Goal: Task Accomplishment & Management: Manage account settings

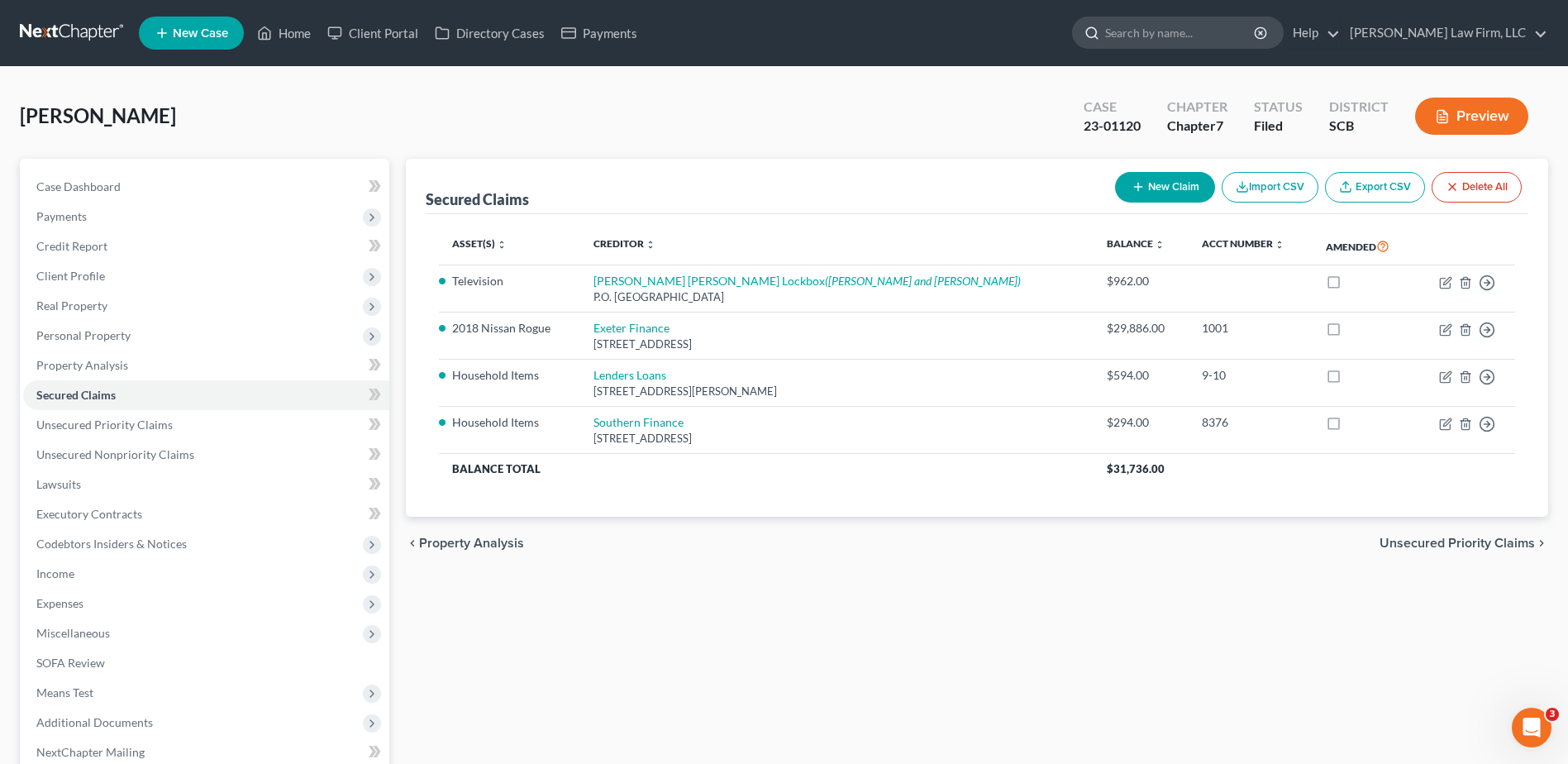
click at [1202, 35] on input "search" at bounding box center [1181, 33] width 151 height 30
type input "[PERSON_NAME]"
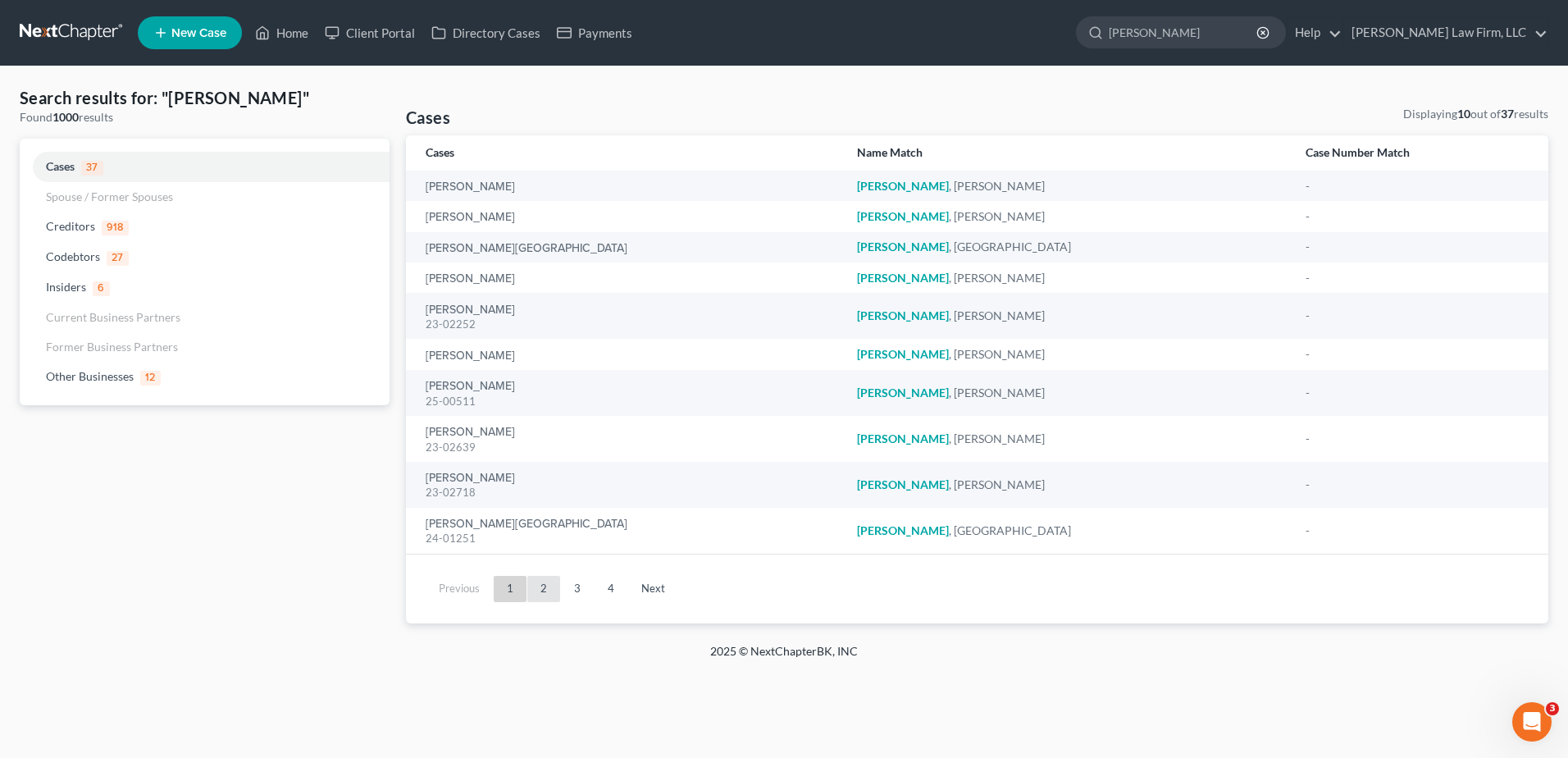
click at [535, 588] on link "2" at bounding box center [543, 589] width 33 height 26
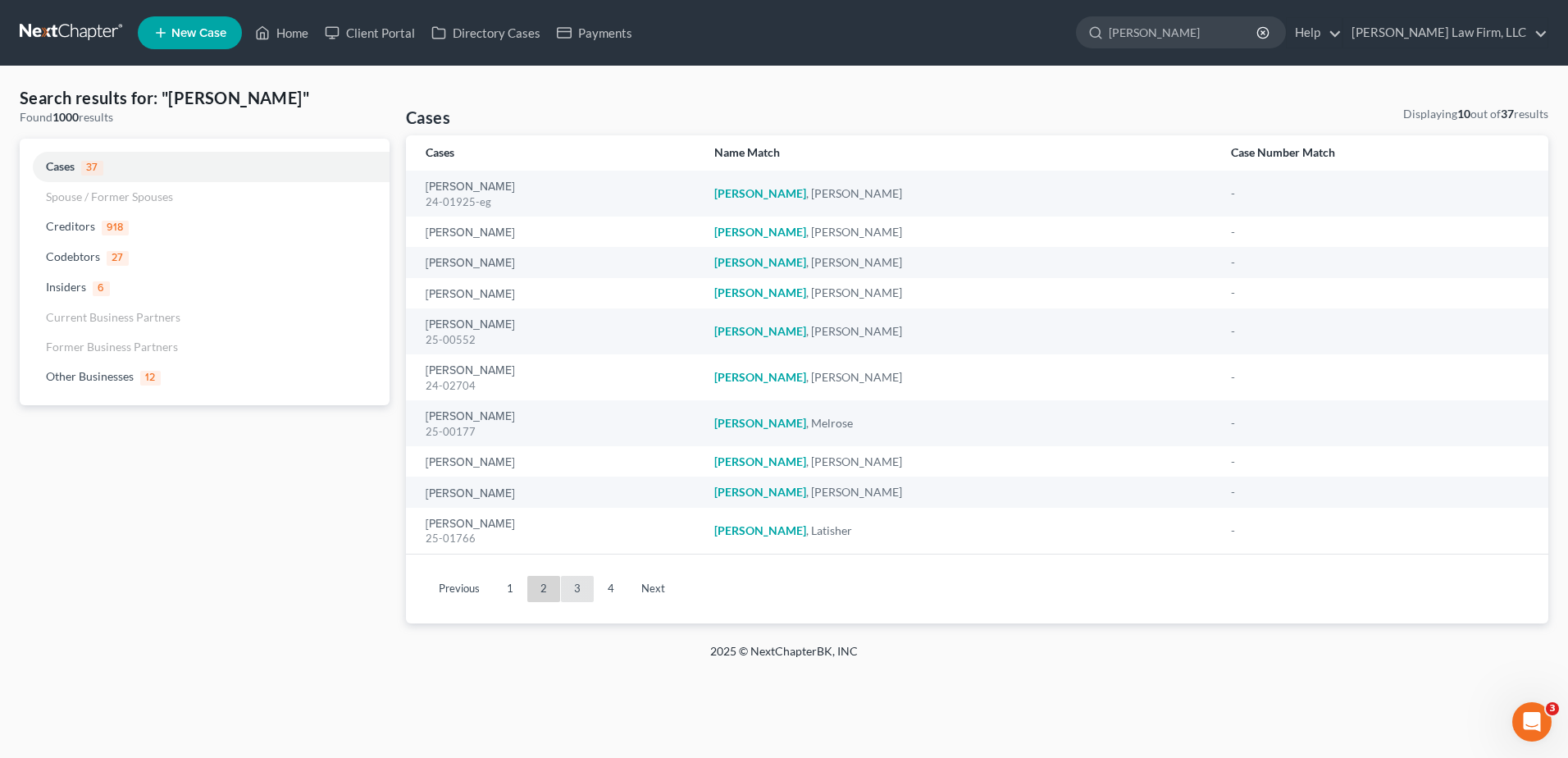
click at [578, 586] on link "3" at bounding box center [577, 589] width 33 height 26
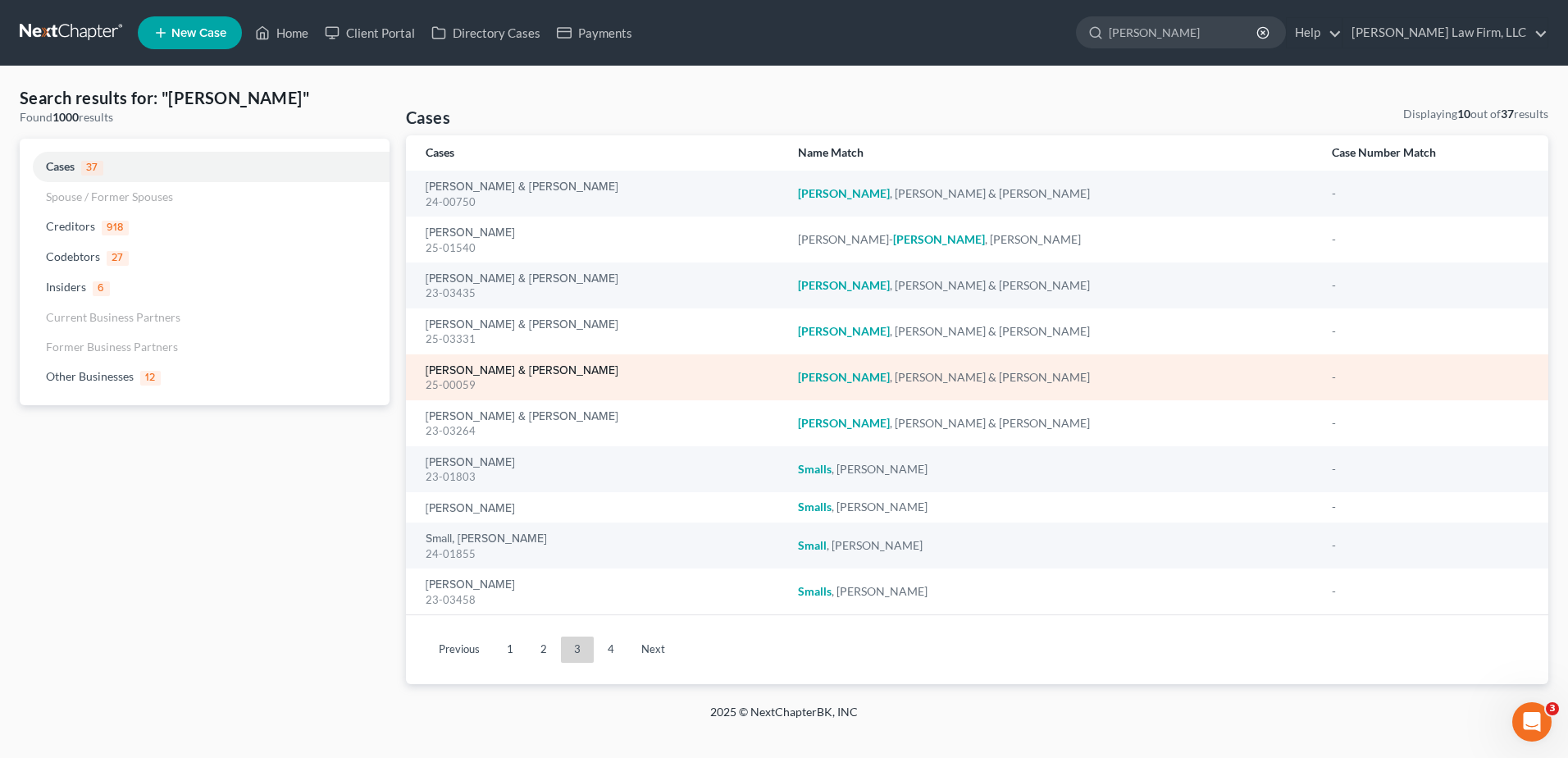
click at [498, 365] on link "[PERSON_NAME] & [PERSON_NAME]" at bounding box center [522, 371] width 193 height 12
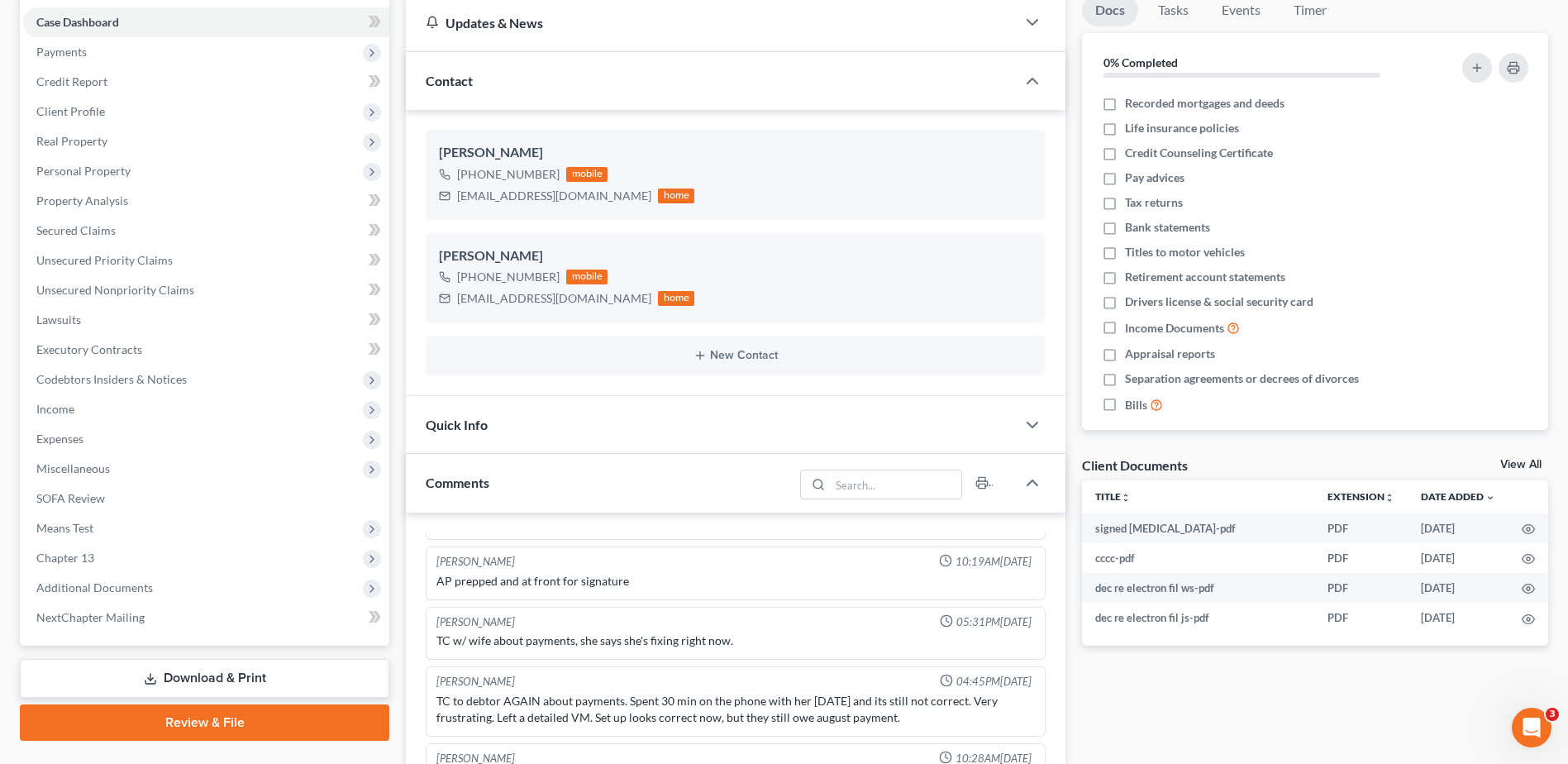
scroll to position [165, 0]
click at [516, 418] on div "Quick Info" at bounding box center [711, 424] width 610 height 57
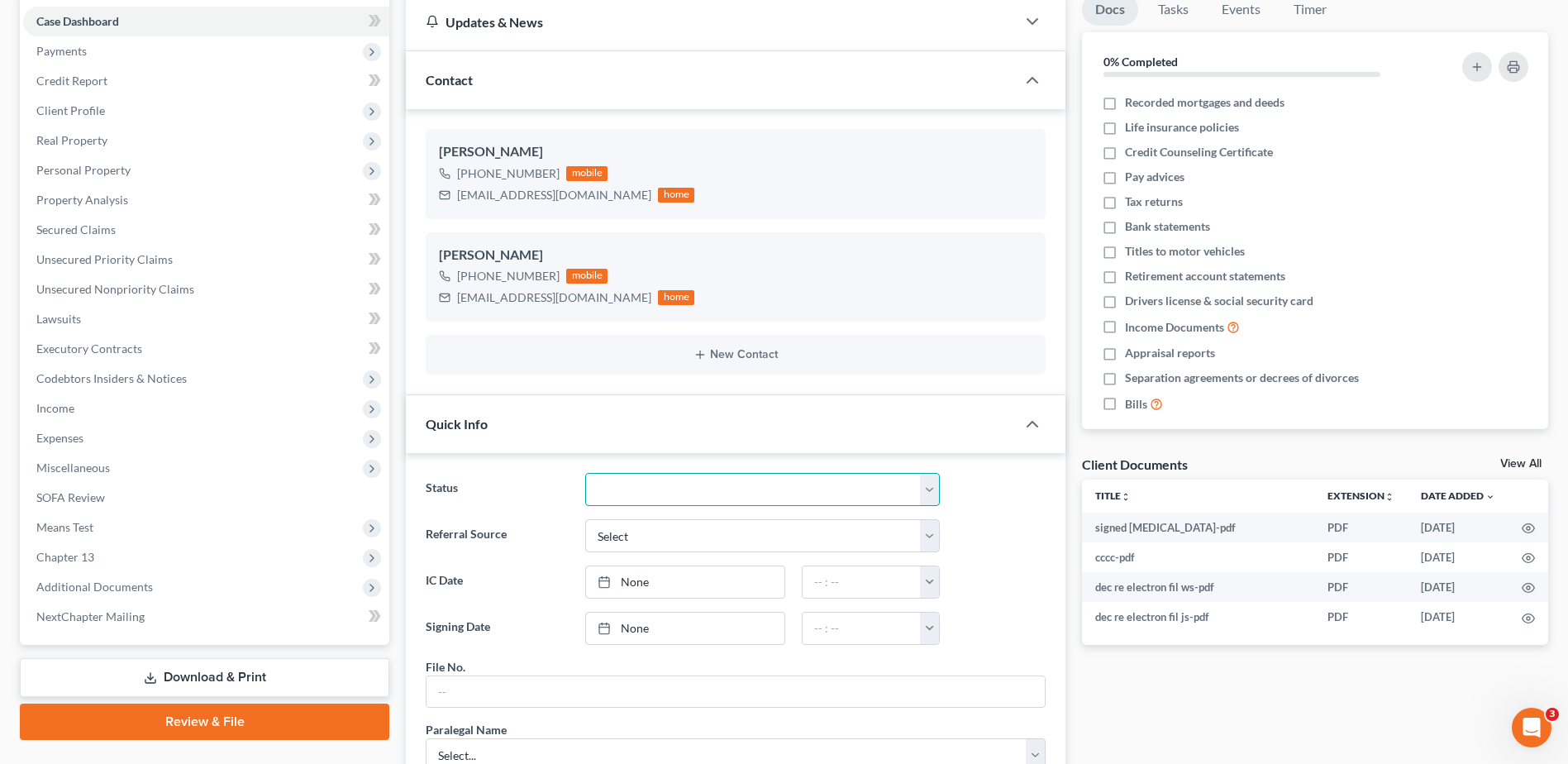
drag, startPoint x: 652, startPoint y: 479, endPoint x: 646, endPoint y: 486, distance: 9.2
click at [652, 479] on select "Discharged Dismissed Filed In Progress Lead Lost Lead Ready to File To Review W…" at bounding box center [763, 489] width 354 height 33
select select "1"
click at [586, 473] on select "Discharged Dismissed Filed In Progress Lead Lost Lead Ready to File To Review W…" at bounding box center [763, 489] width 354 height 33
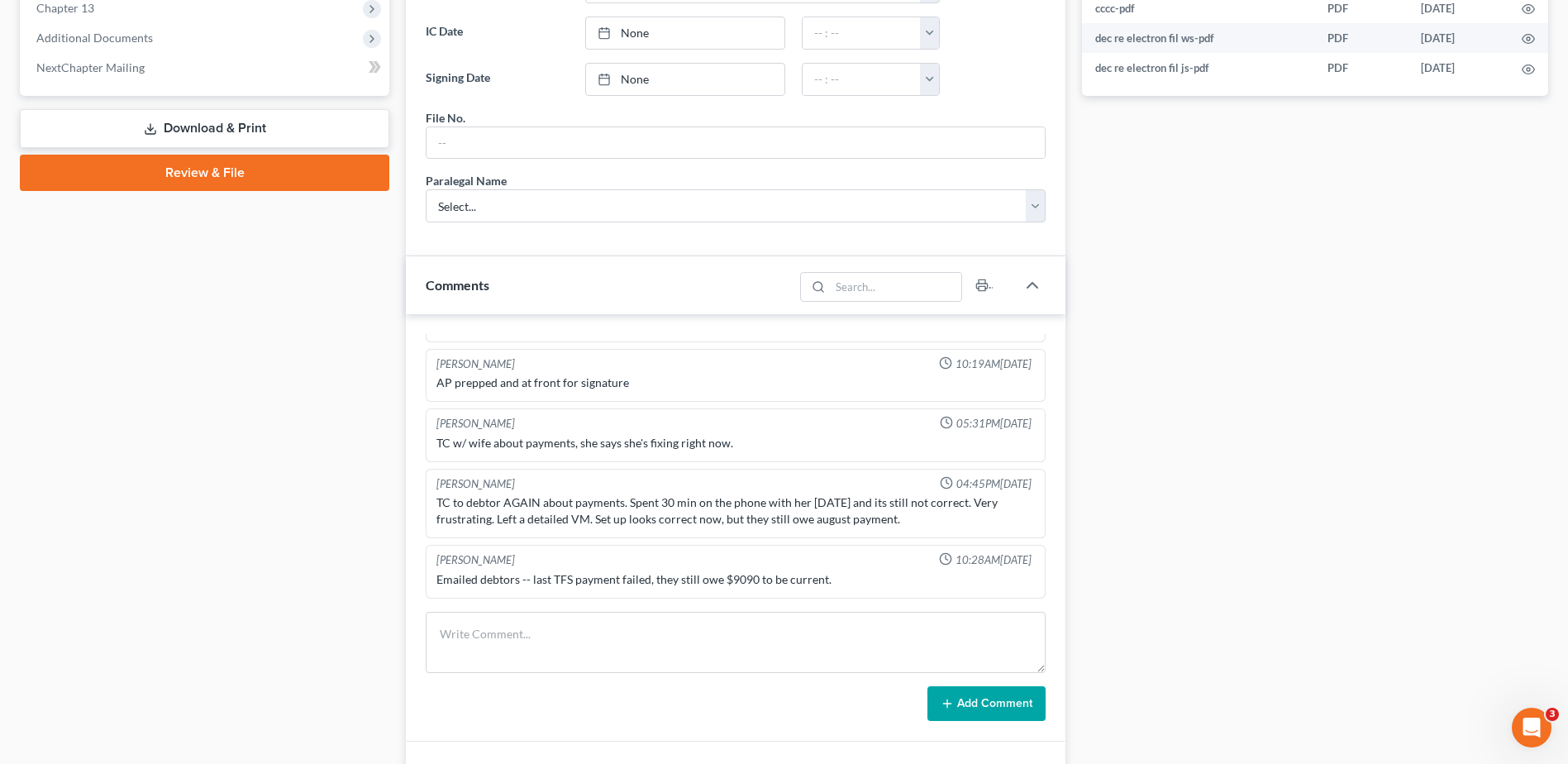
scroll to position [827, 0]
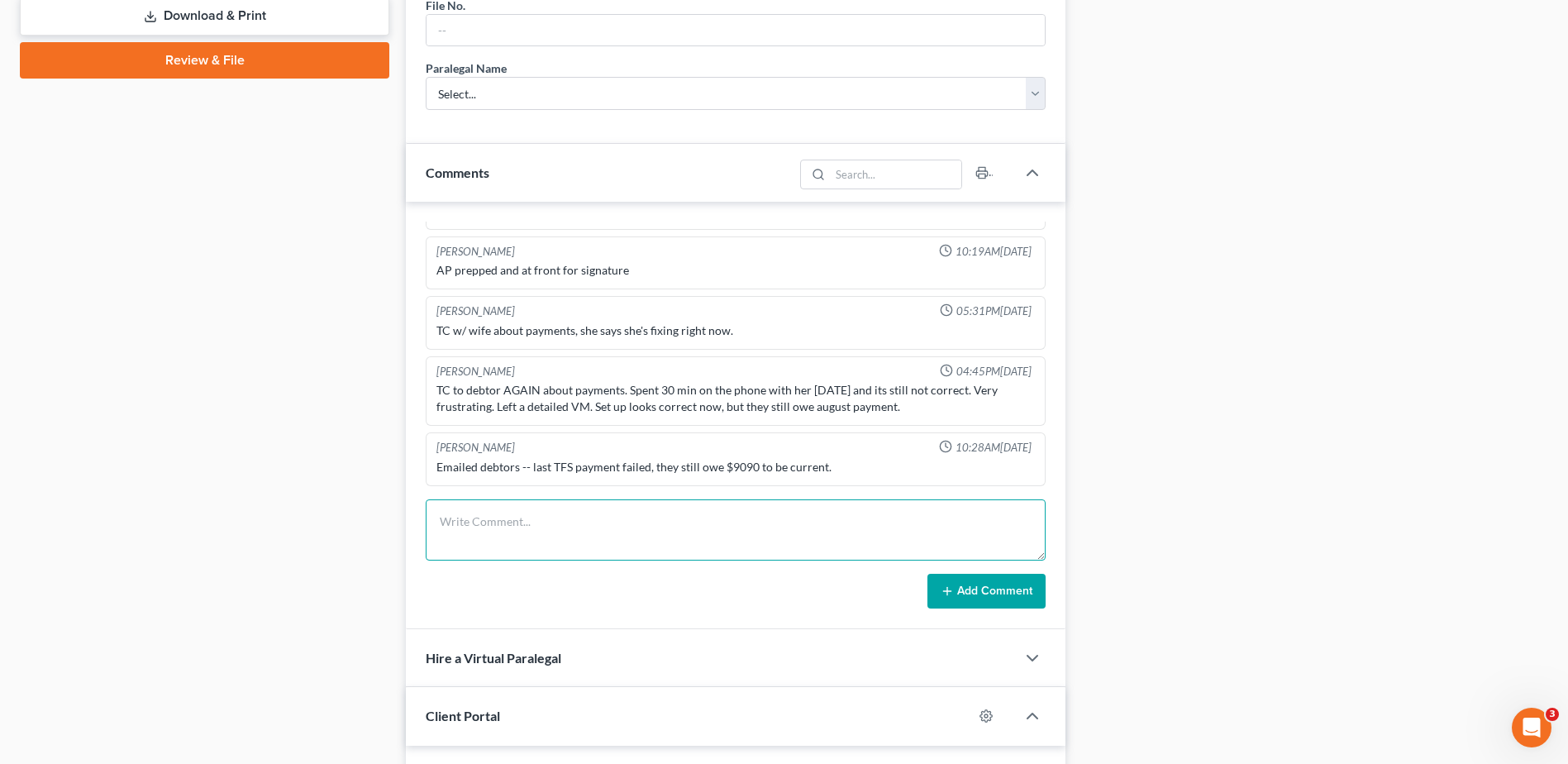
click at [508, 544] on textarea at bounding box center [736, 530] width 620 height 61
type textarea "dismissed 9/17"
click at [982, 593] on button "Add Comment" at bounding box center [987, 591] width 118 height 35
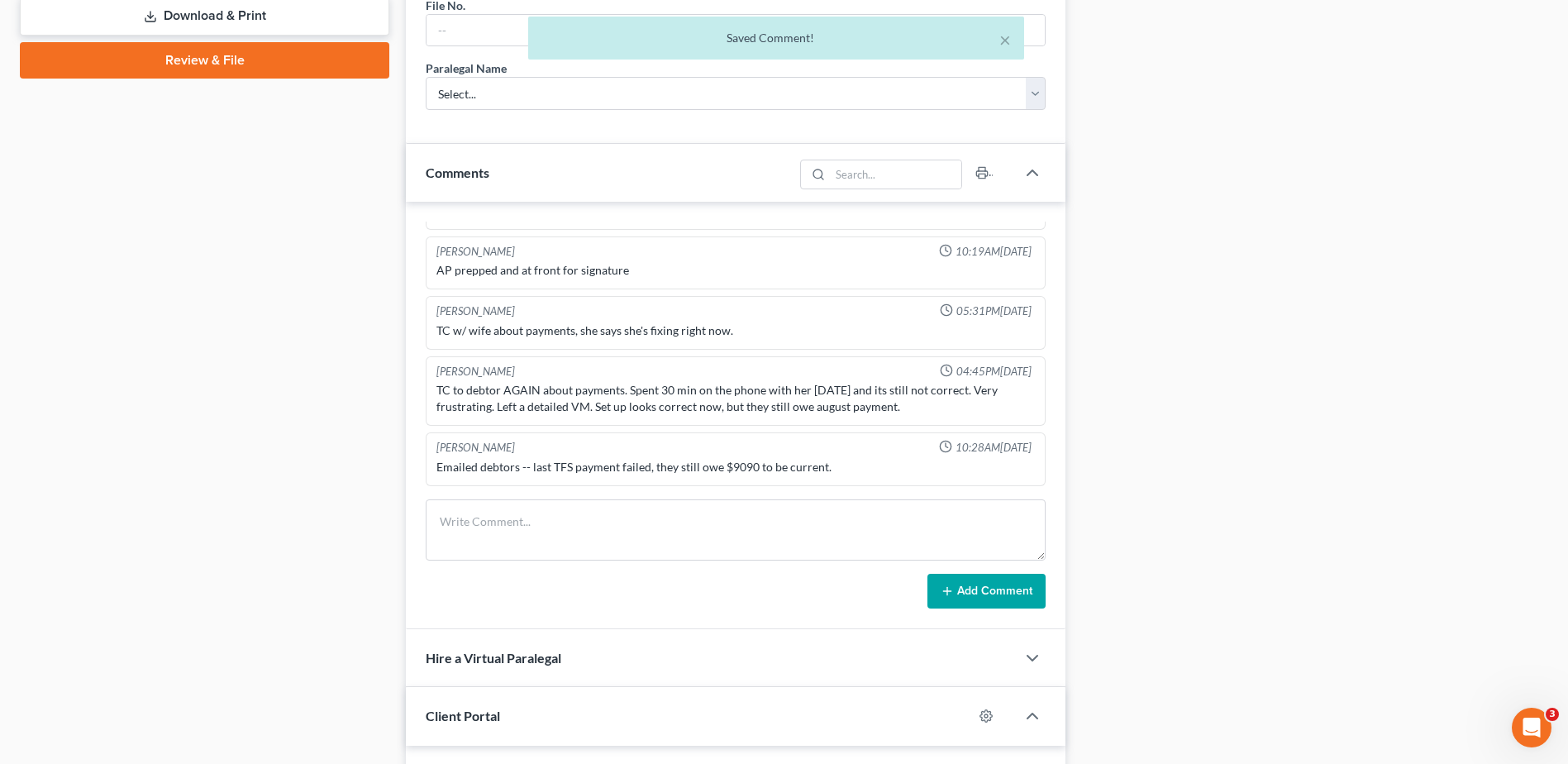
scroll to position [1426, 0]
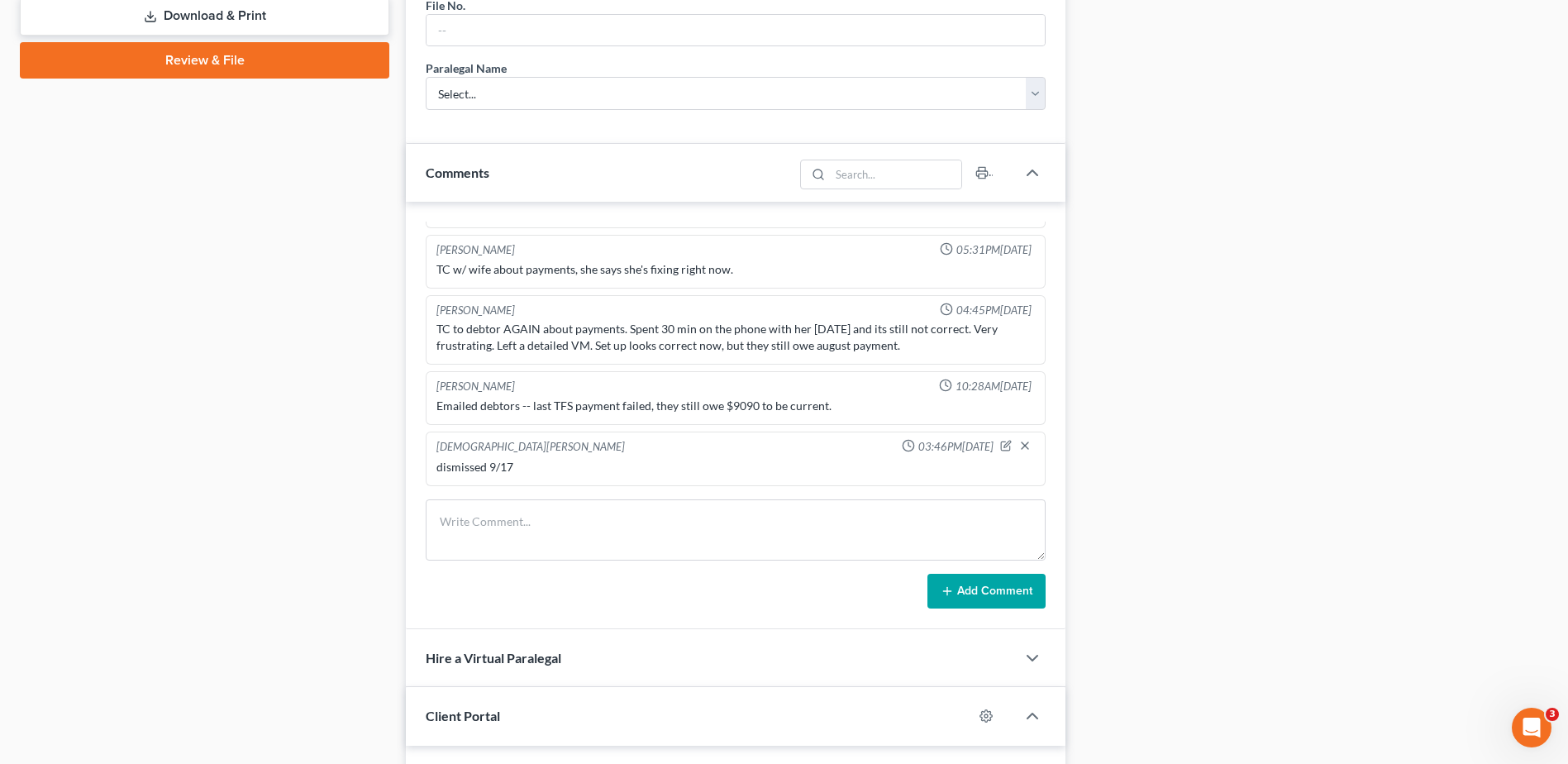
drag, startPoint x: 404, startPoint y: 242, endPoint x: 402, endPoint y: 231, distance: 11.2
click at [403, 242] on div "Updates & News × South Carolina District Notes: Take a look at NextChapter's Di…" at bounding box center [735, 312] width 676 height 1962
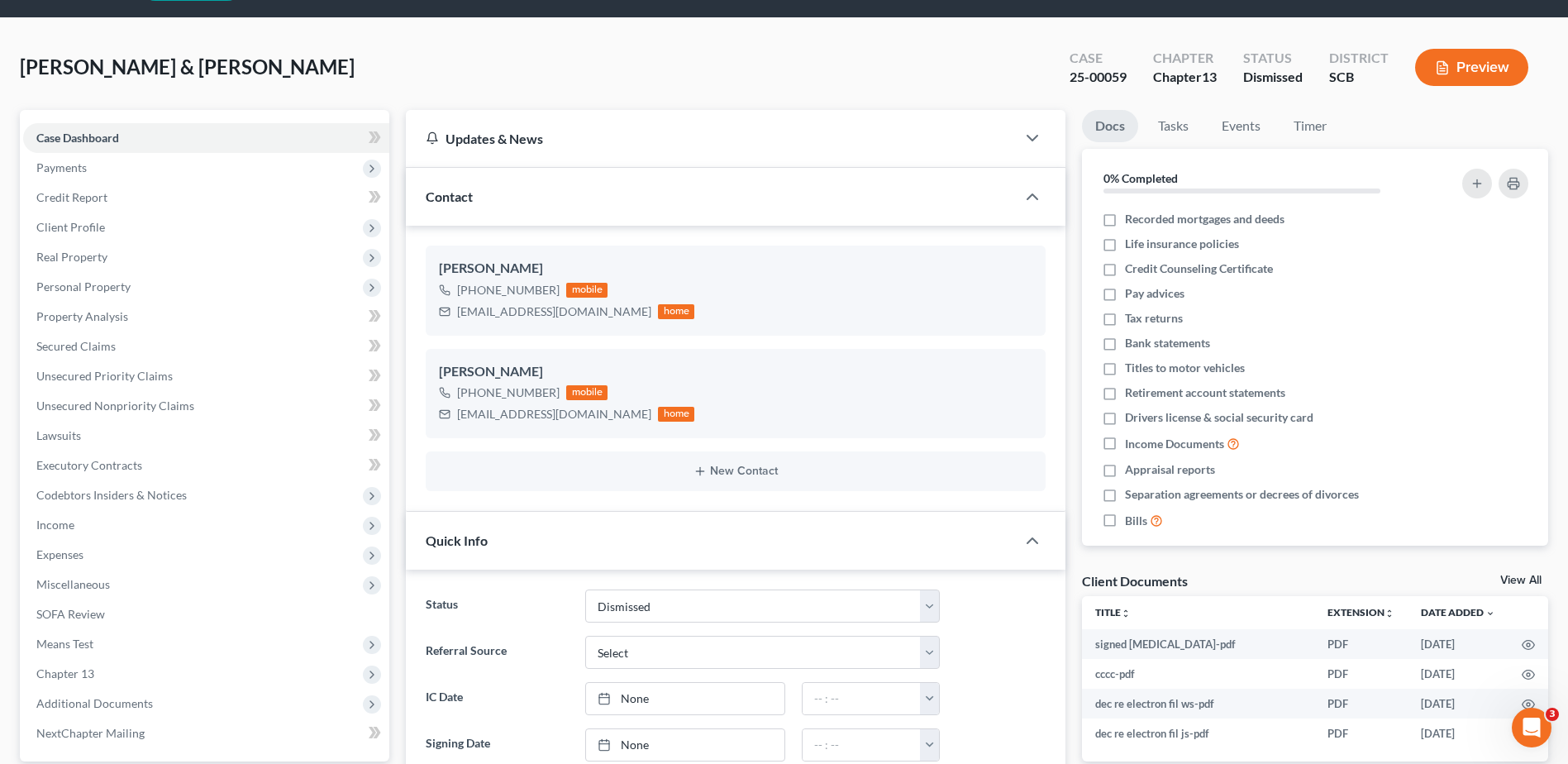
scroll to position [0, 0]
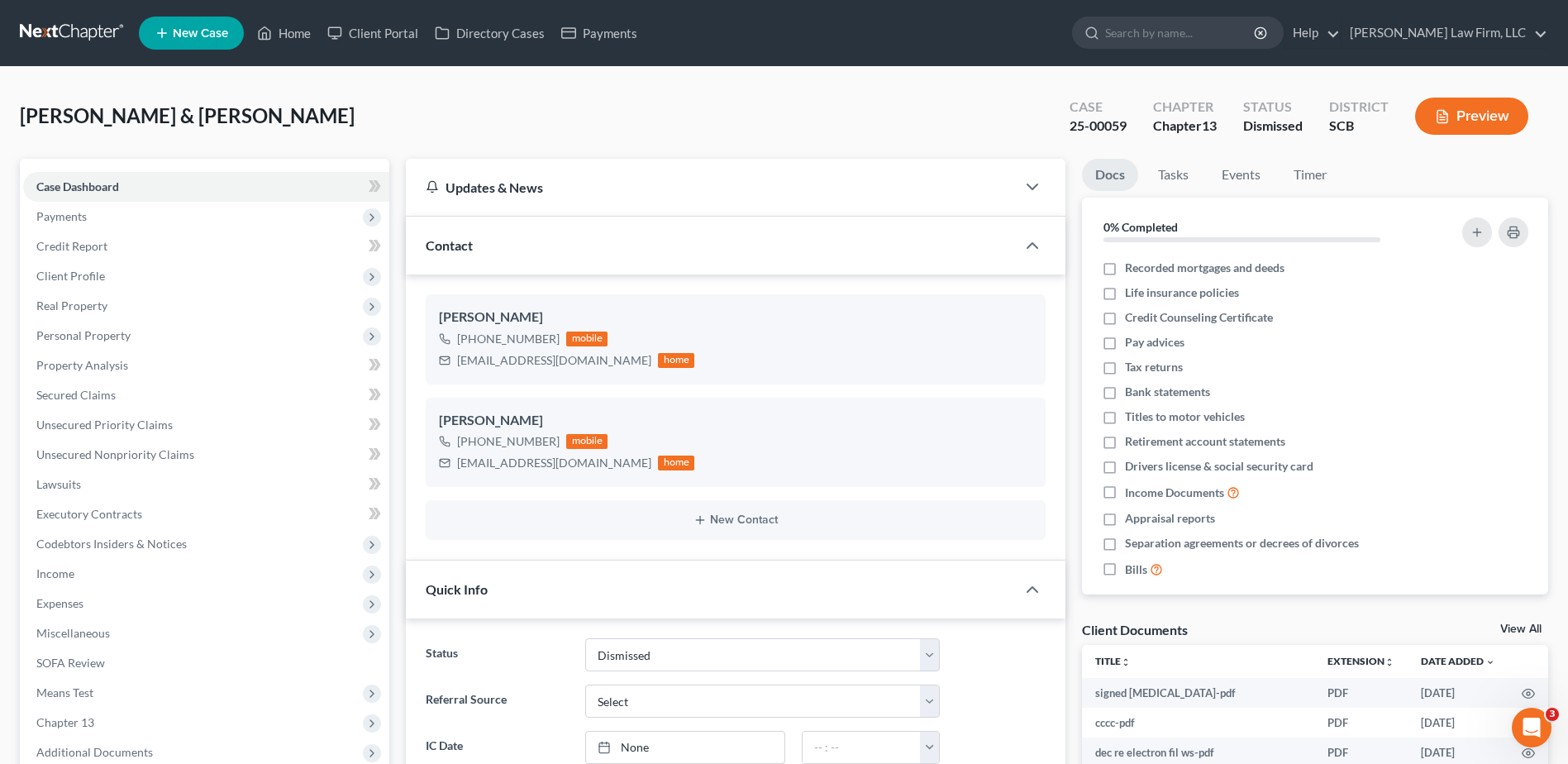
drag, startPoint x: 107, startPoint y: 34, endPoint x: 62, endPoint y: 41, distance: 45.5
click at [106, 34] on link at bounding box center [73, 33] width 105 height 30
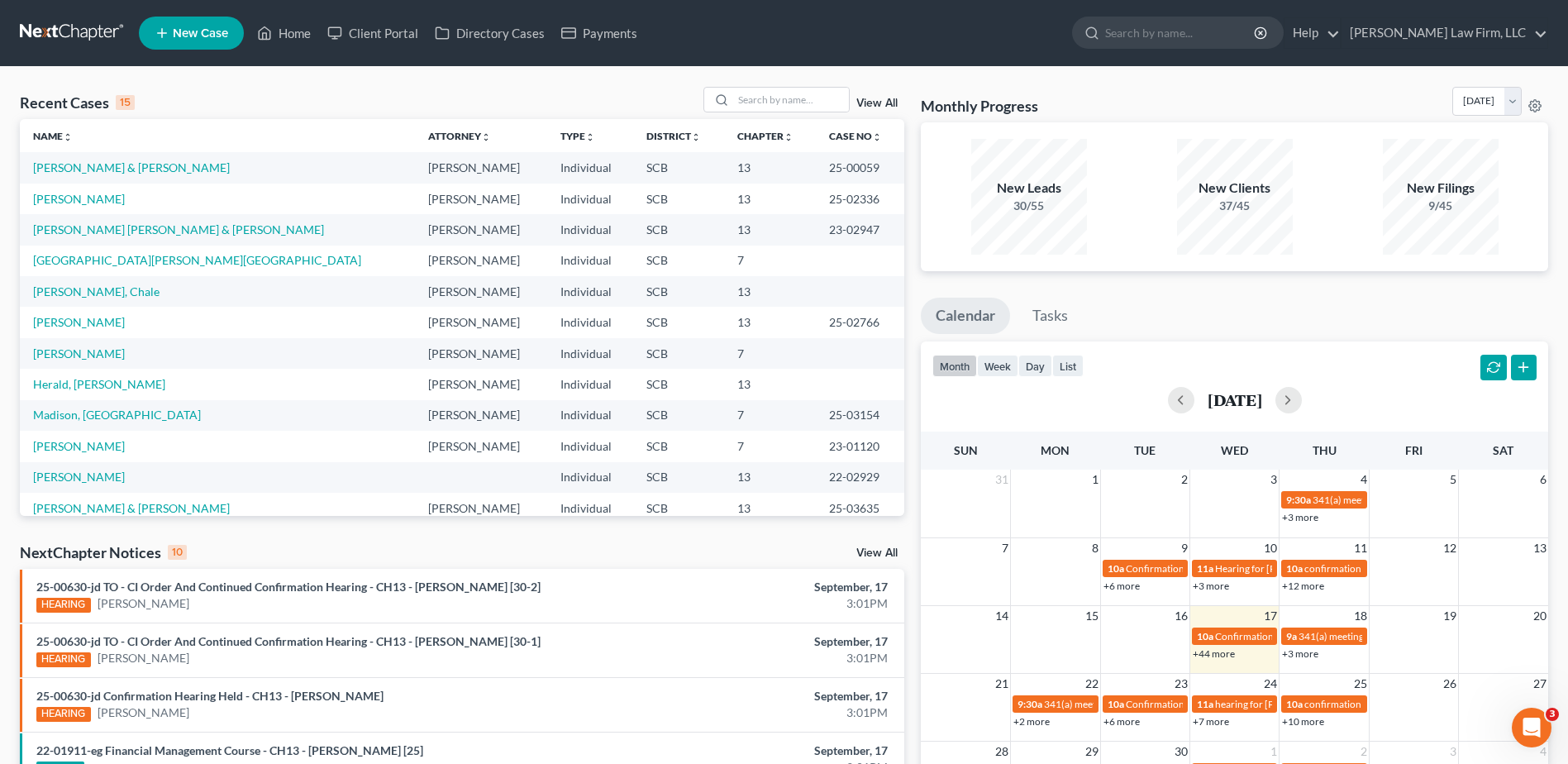
drag, startPoint x: 84, startPoint y: 38, endPoint x: 20, endPoint y: 38, distance: 64.0
click at [83, 38] on link at bounding box center [73, 33] width 105 height 30
click at [782, 110] on input "search" at bounding box center [791, 100] width 116 height 24
type input "[PERSON_NAME]"
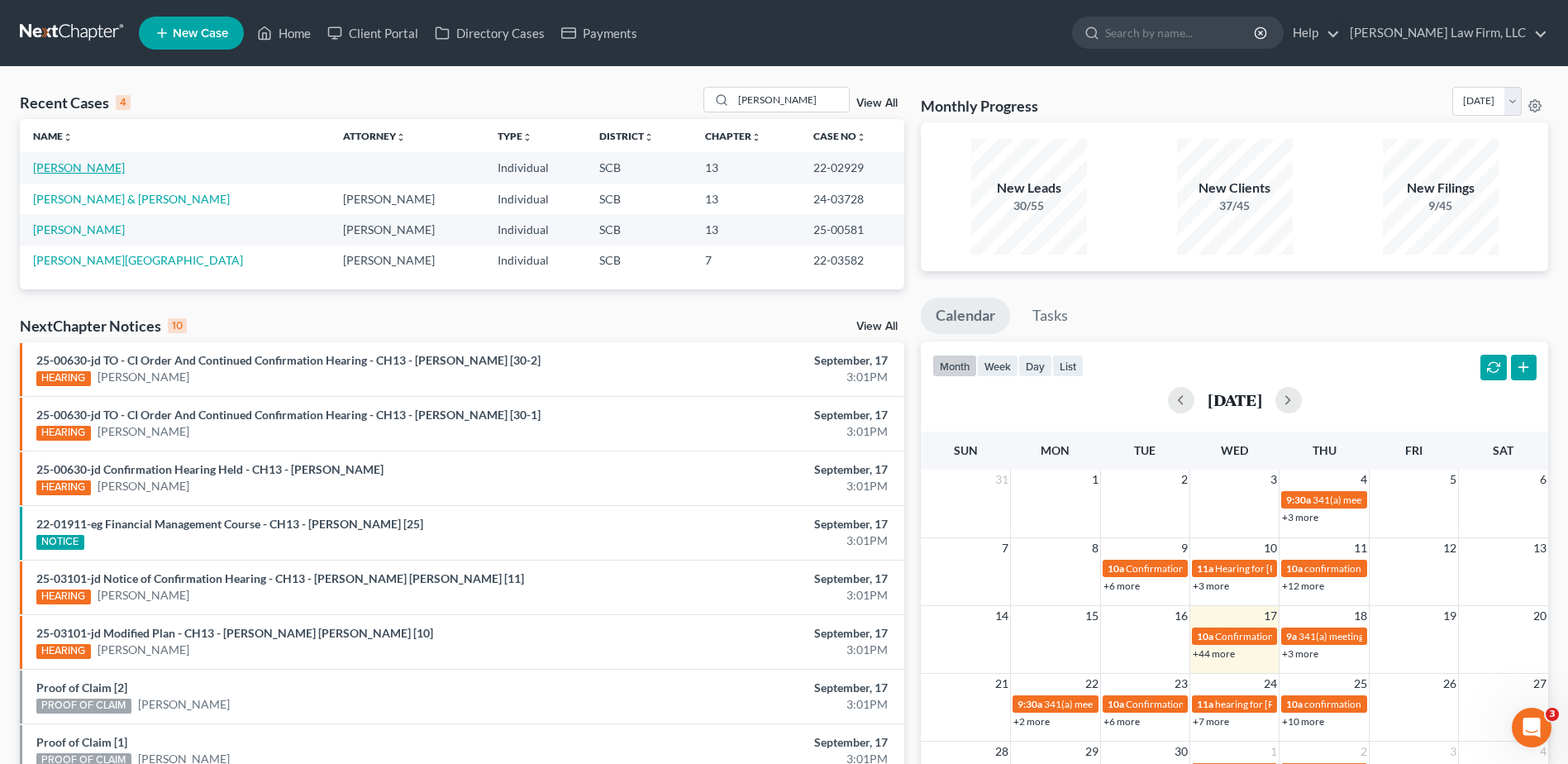
click at [95, 172] on link "[PERSON_NAME]" at bounding box center [78, 167] width 92 height 14
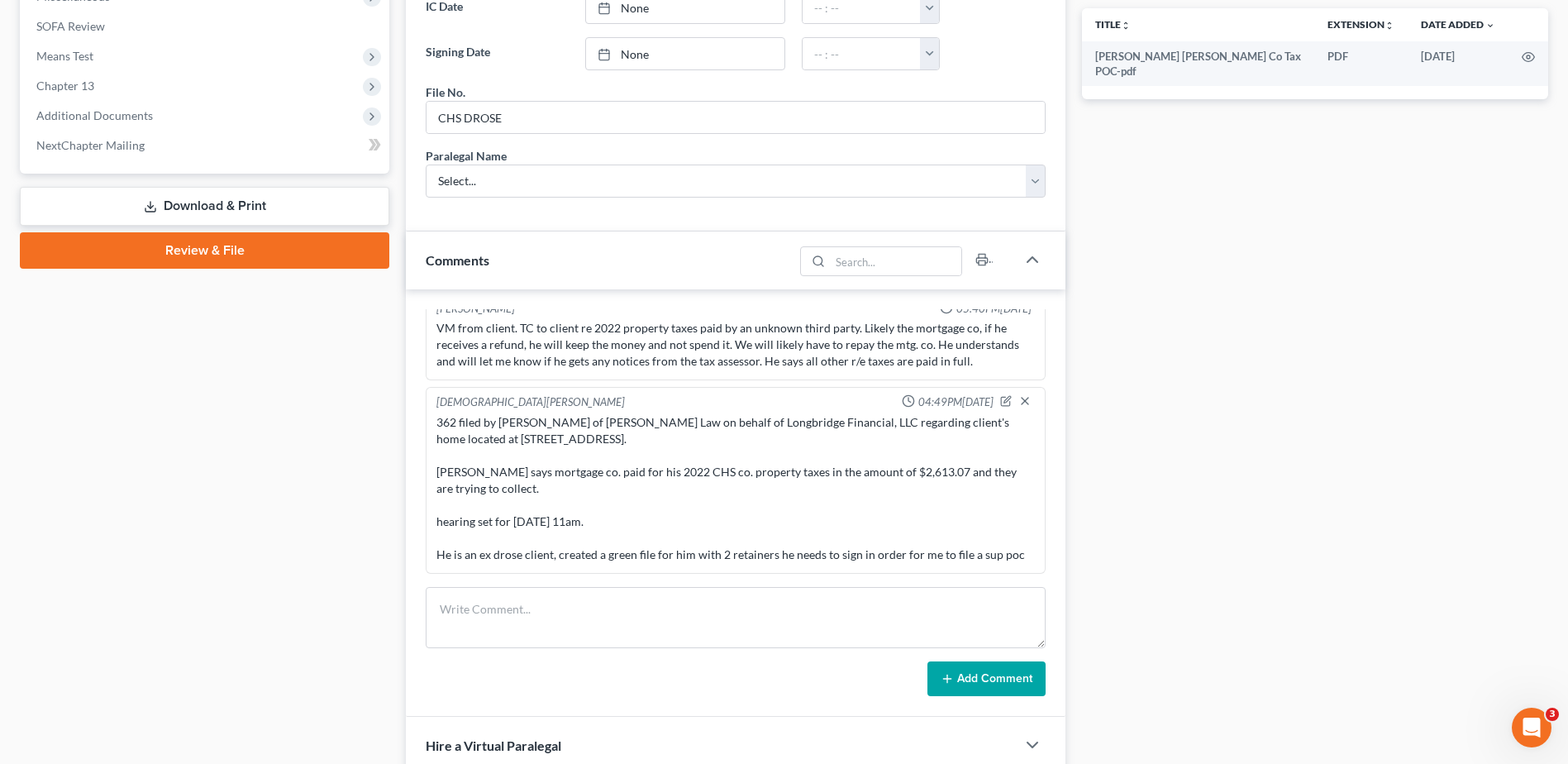
scroll to position [745, 0]
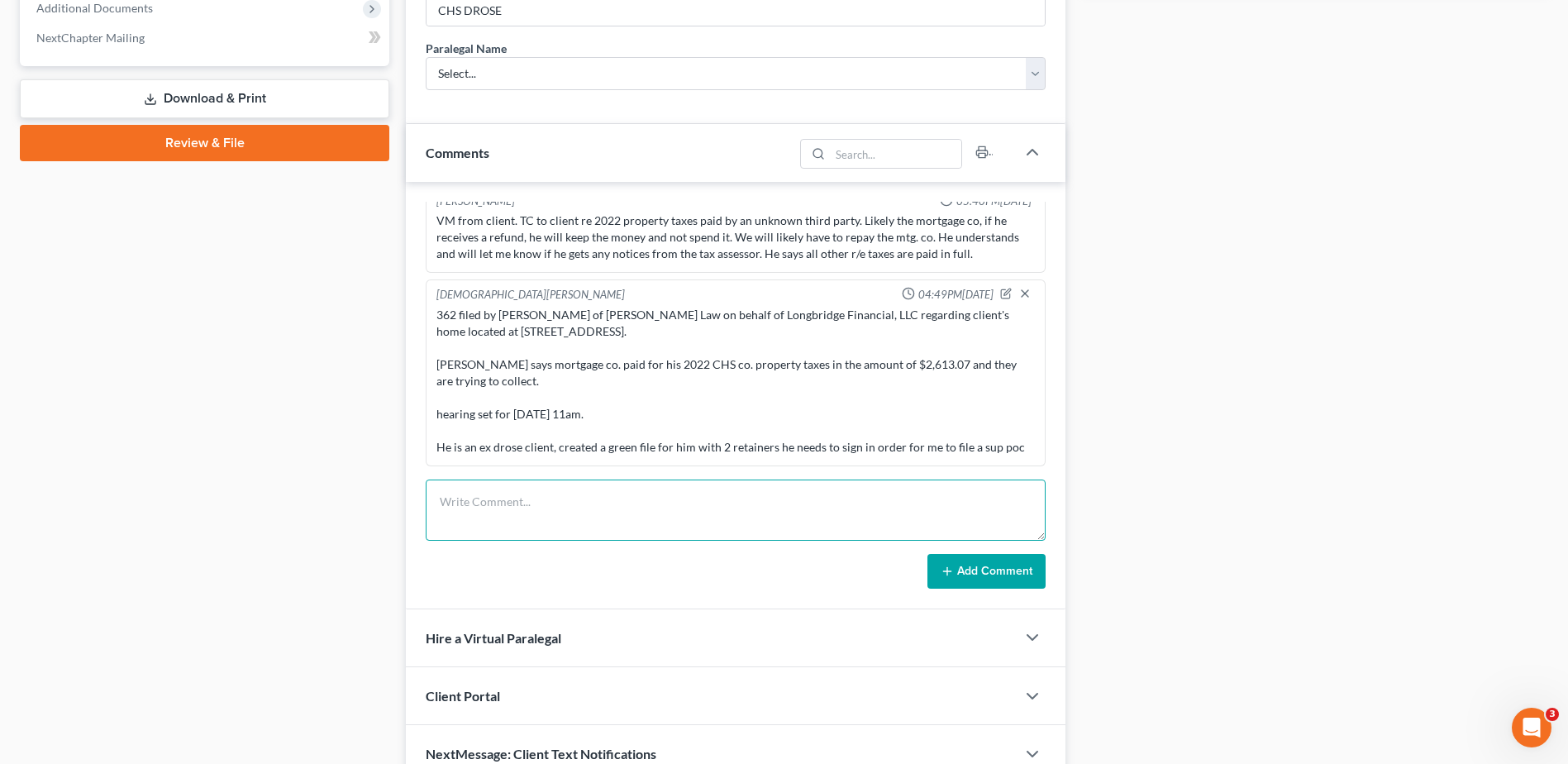
drag, startPoint x: 512, startPoint y: 509, endPoint x: 522, endPoint y: 507, distance: 10.2
click at [521, 507] on textarea at bounding box center [736, 510] width 620 height 61
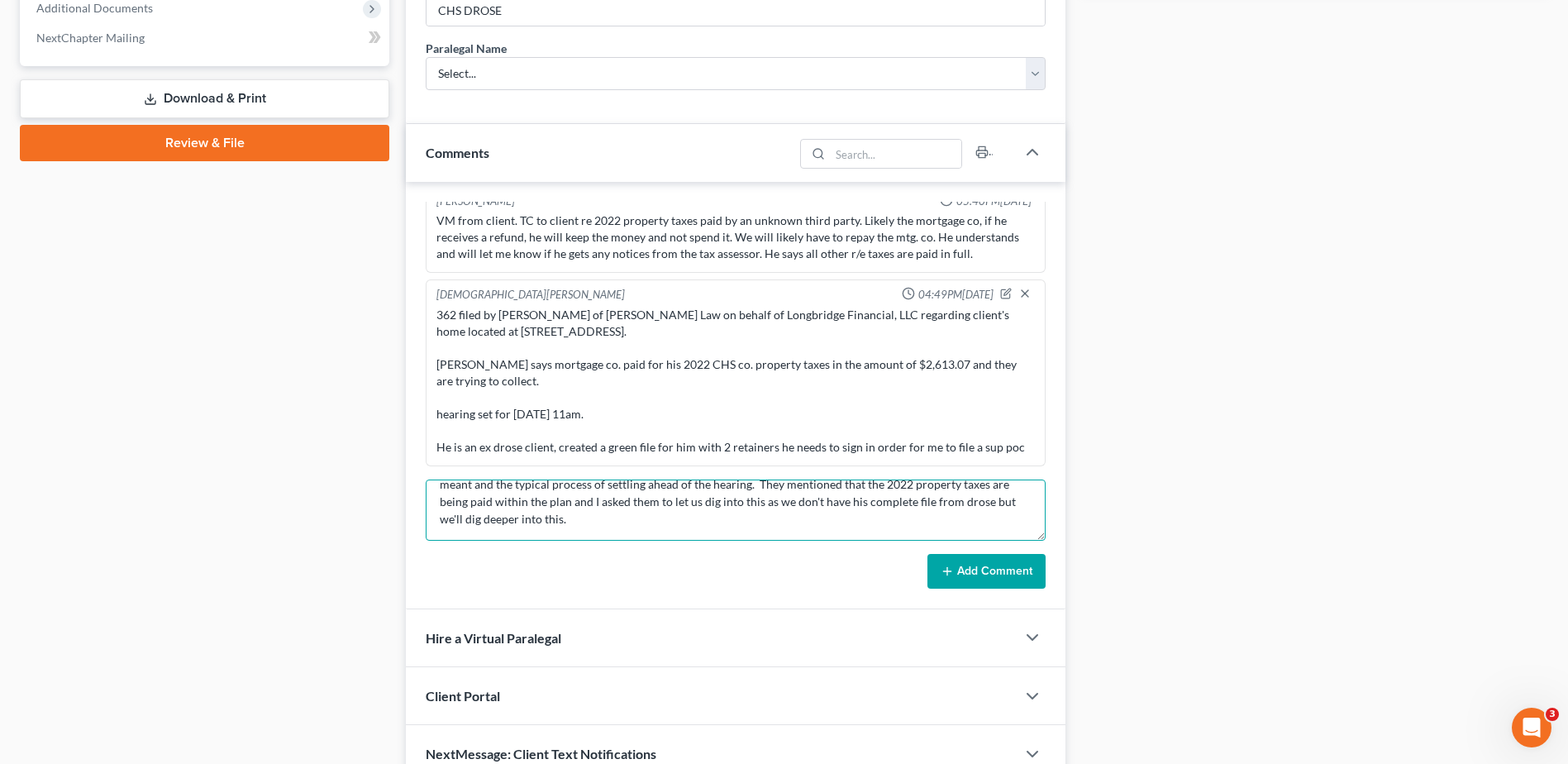
scroll to position [57, 0]
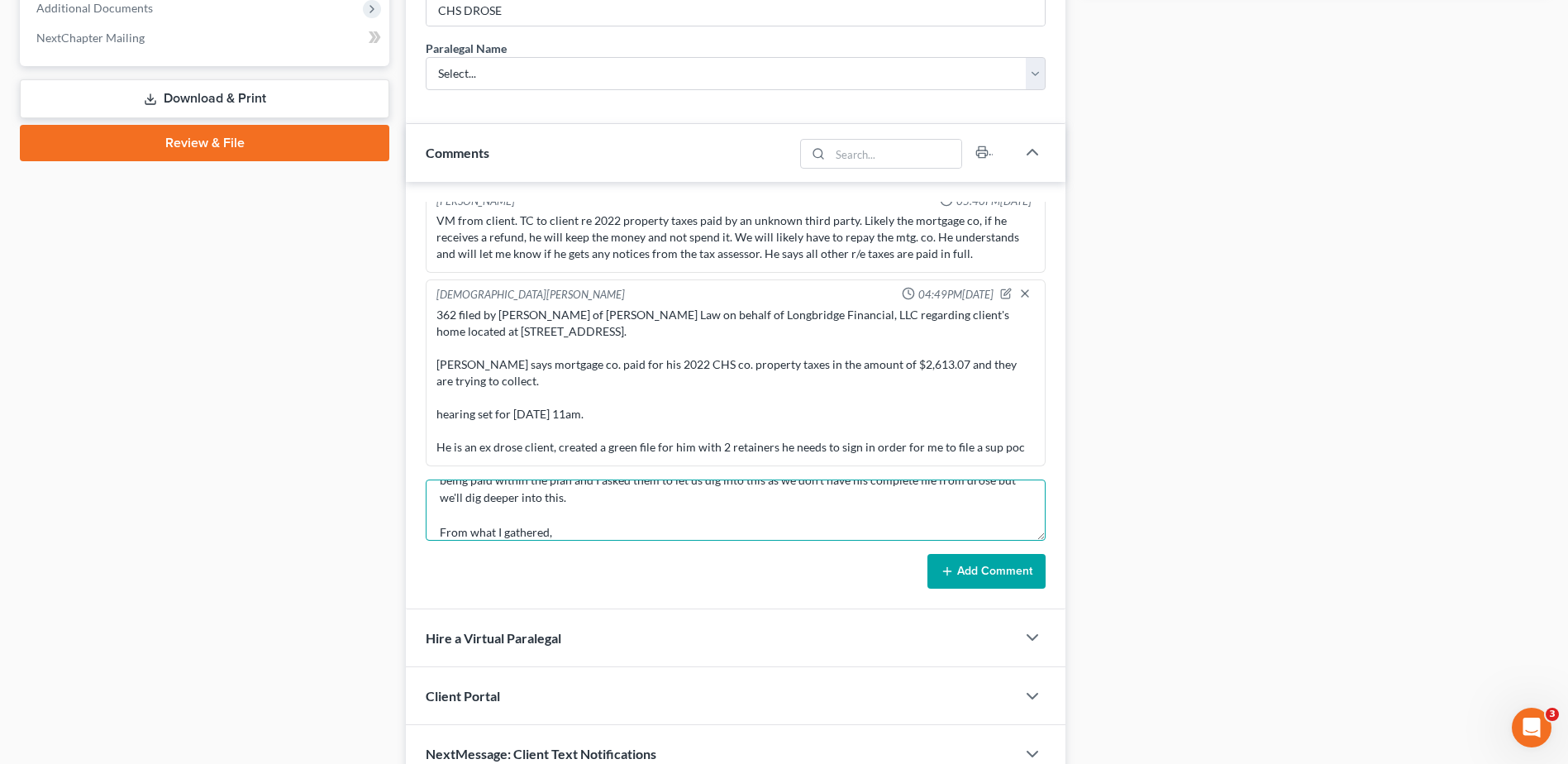
click at [592, 517] on textarea "tc with client and his son also named [PERSON_NAME], both very nice. I explaine…" at bounding box center [736, 510] width 620 height 61
click at [582, 534] on textarea "tc with client and his son also named [PERSON_NAME], both very nice. I explaine…" at bounding box center [736, 510] width 620 height 61
paste textarea "Original Plan filed in case on [DATE] did not list that property taxes would be…"
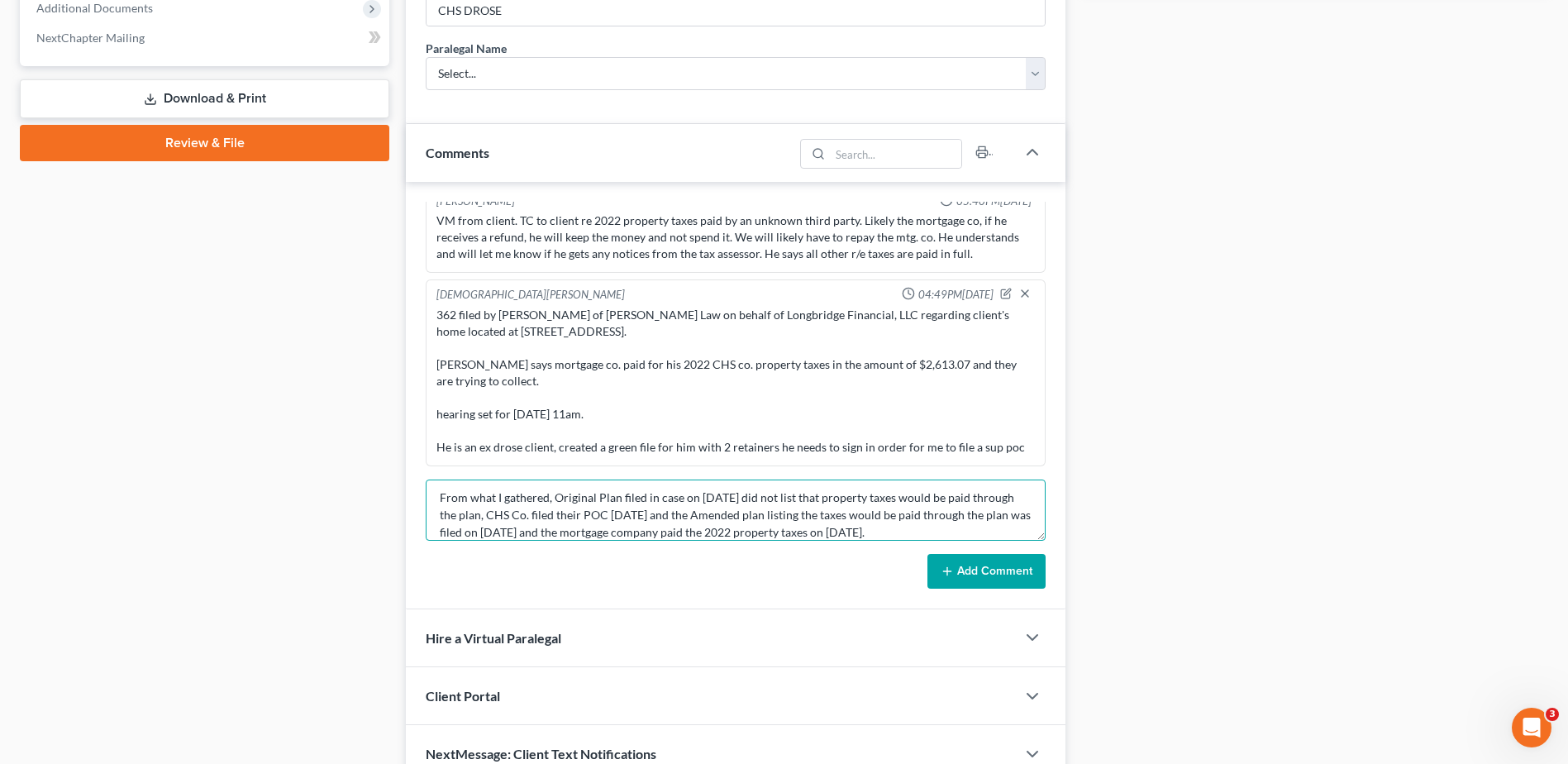
click at [556, 500] on textarea "tc with client and his son also named [PERSON_NAME], both very nice. I explaine…" at bounding box center [736, 510] width 620 height 61
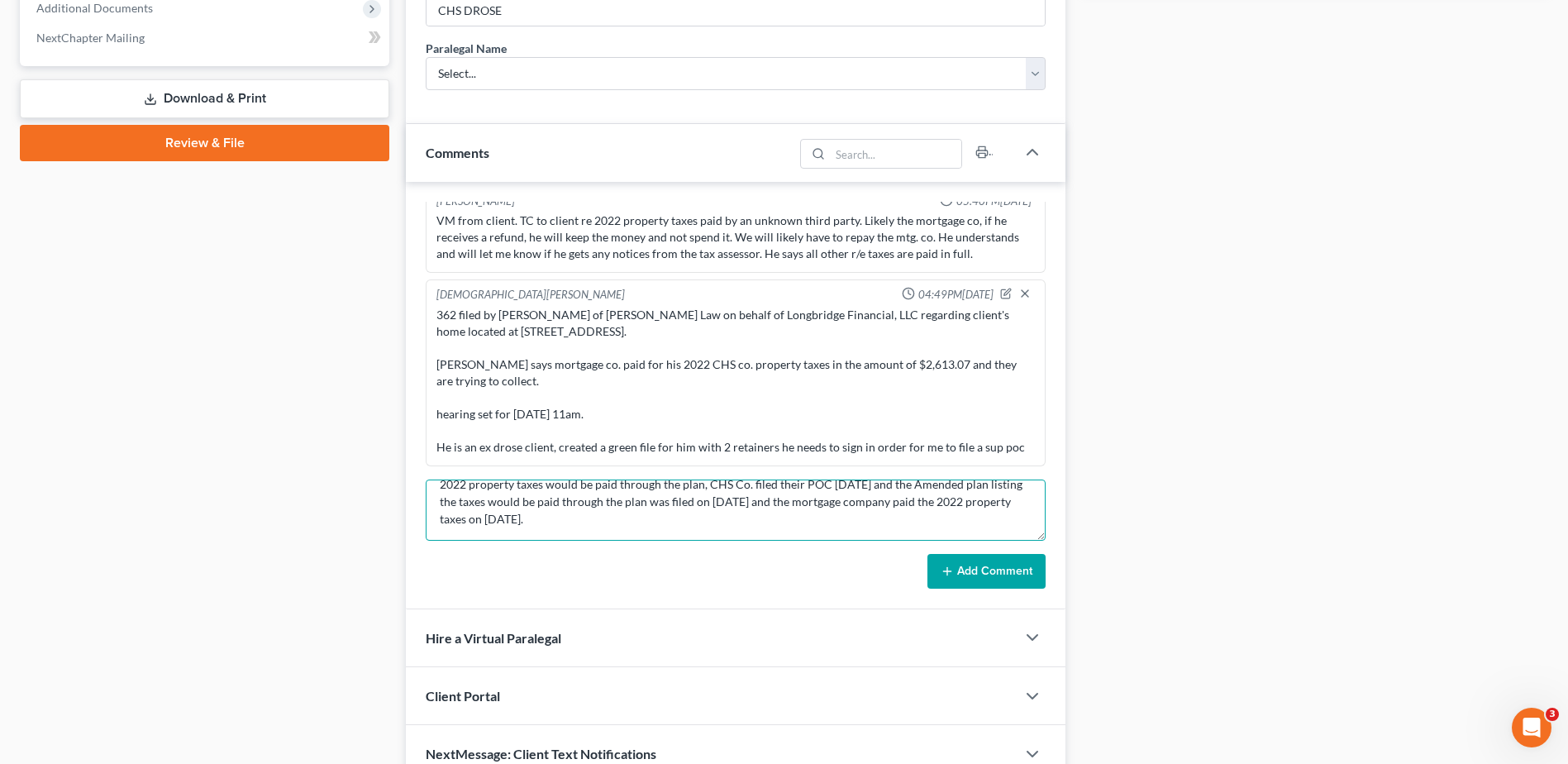
click at [911, 484] on textarea "tc with client and his son also named [PERSON_NAME], both very nice. I explaine…" at bounding box center [736, 510] width 620 height 61
click at [495, 508] on textarea "tc with client and his son also named [PERSON_NAME], both very nice. I explaine…" at bounding box center [736, 510] width 620 height 61
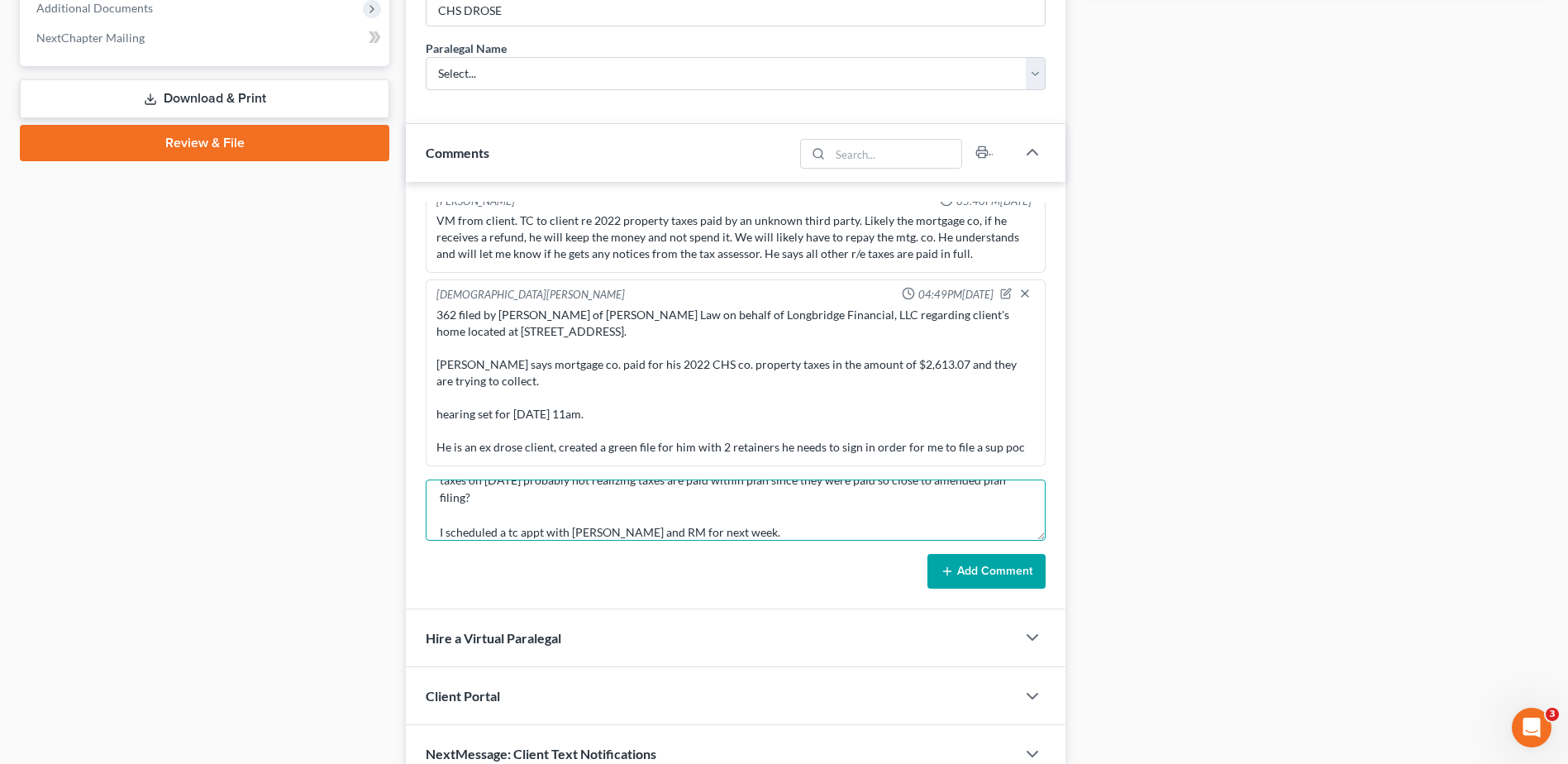
click at [800, 510] on textarea "tc with client and his son also named [PERSON_NAME], both very nice. I explaine…" at bounding box center [736, 510] width 620 height 61
click at [766, 501] on textarea "tc with client and his son also named [PERSON_NAME], both very nice. I explaine…" at bounding box center [736, 510] width 620 height 61
type textarea "tc with client and his son also named [PERSON_NAME], both very nice. I explaine…"
click at [994, 563] on button "Add Comment" at bounding box center [987, 571] width 118 height 35
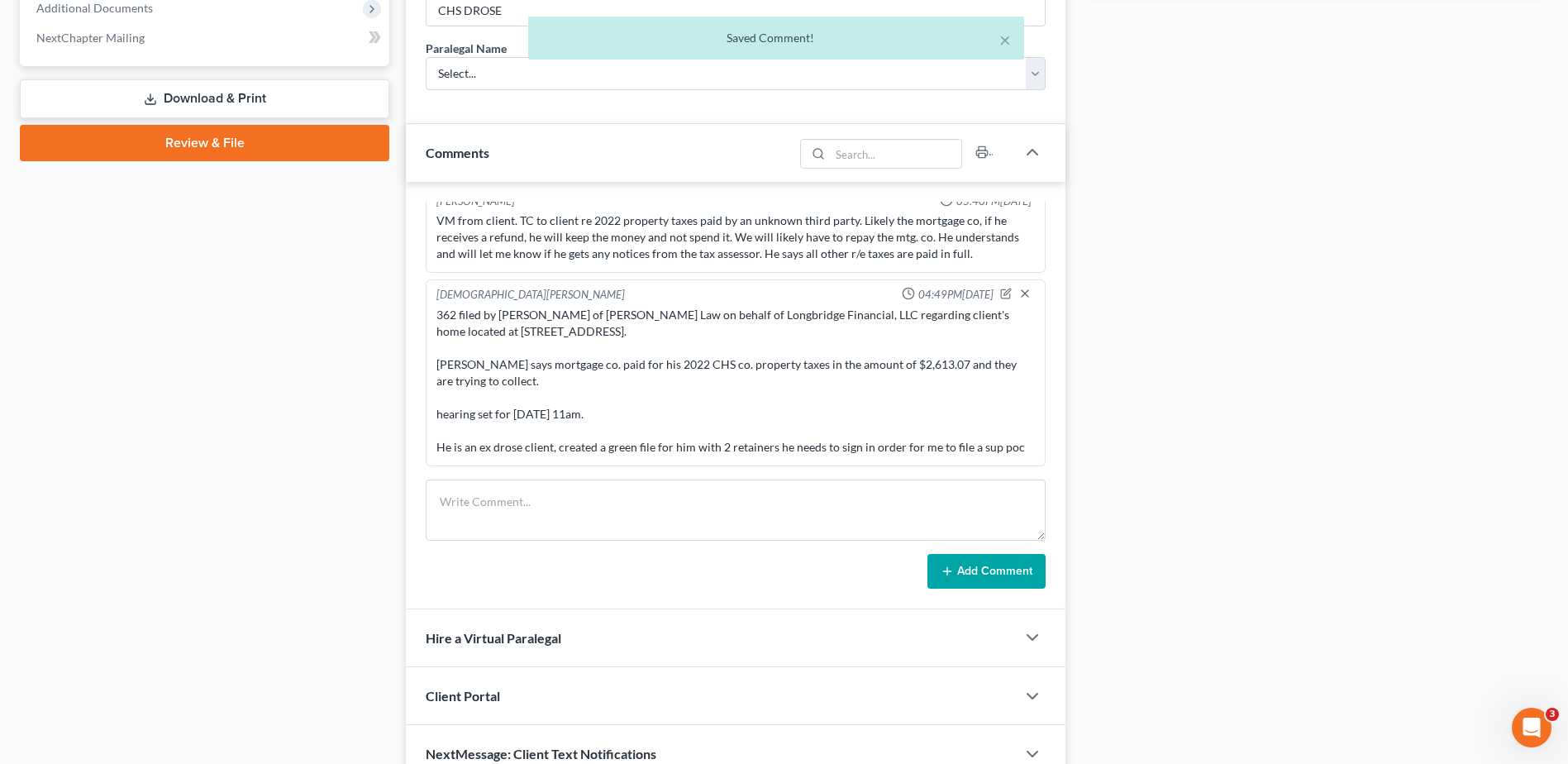
scroll to position [621, 0]
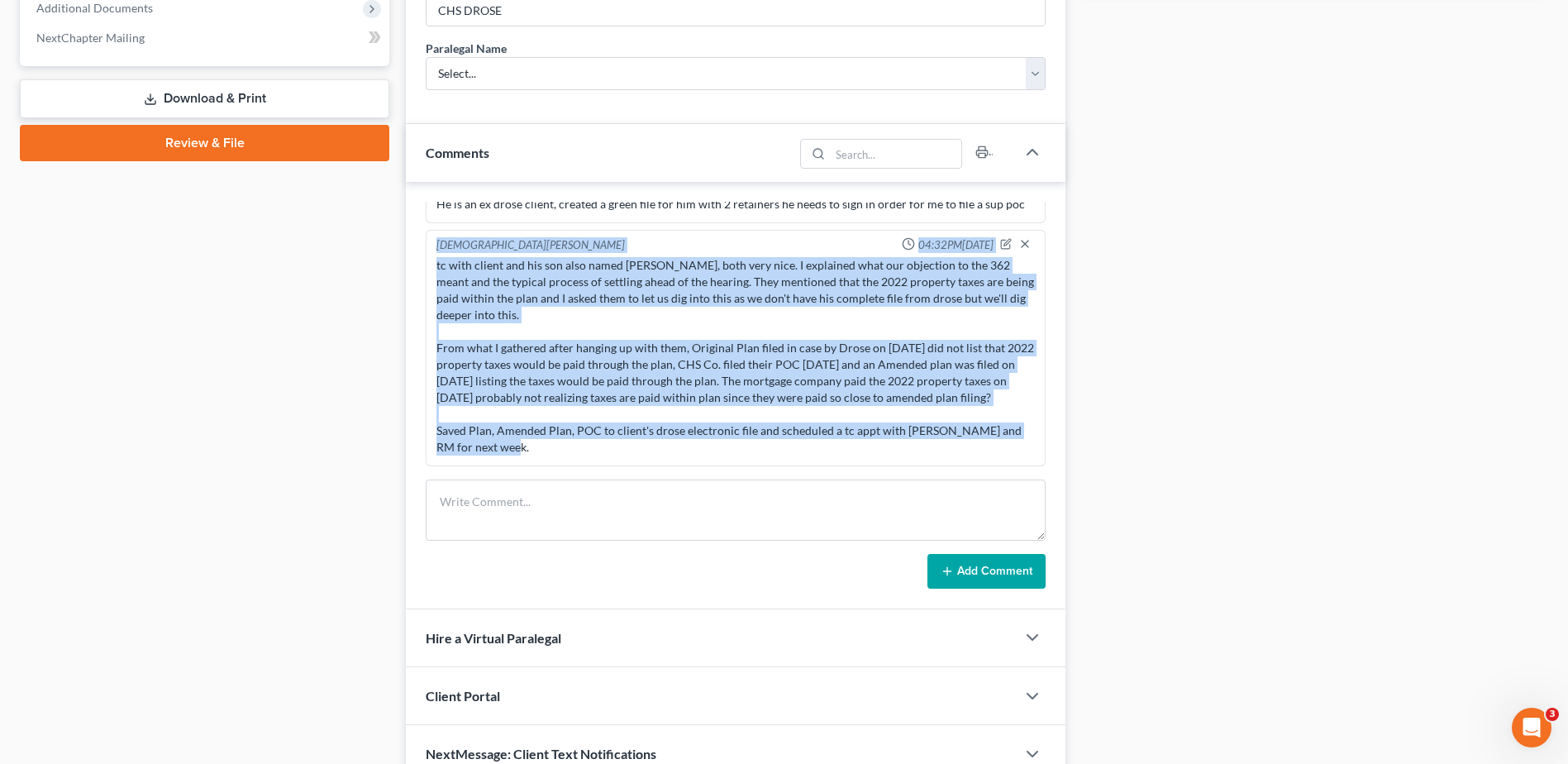
drag, startPoint x: 477, startPoint y: 437, endPoint x: 417, endPoint y: 242, distance: 204.0
click at [417, 242] on div "[PERSON_NAME] 02:28PM[DATE] DROSE CLIENT [PERSON_NAME] 02:28PM[DATE] Order Sub …" at bounding box center [736, 396] width 660 height 427
copy div "[PERSON_NAME] 04:32PM[DATE] tc with client and his son also named [PERSON_NAME]…"
click at [668, 341] on div "tc with client and his son also named [PERSON_NAME], both very nice. I explaine…" at bounding box center [735, 356] width 598 height 198
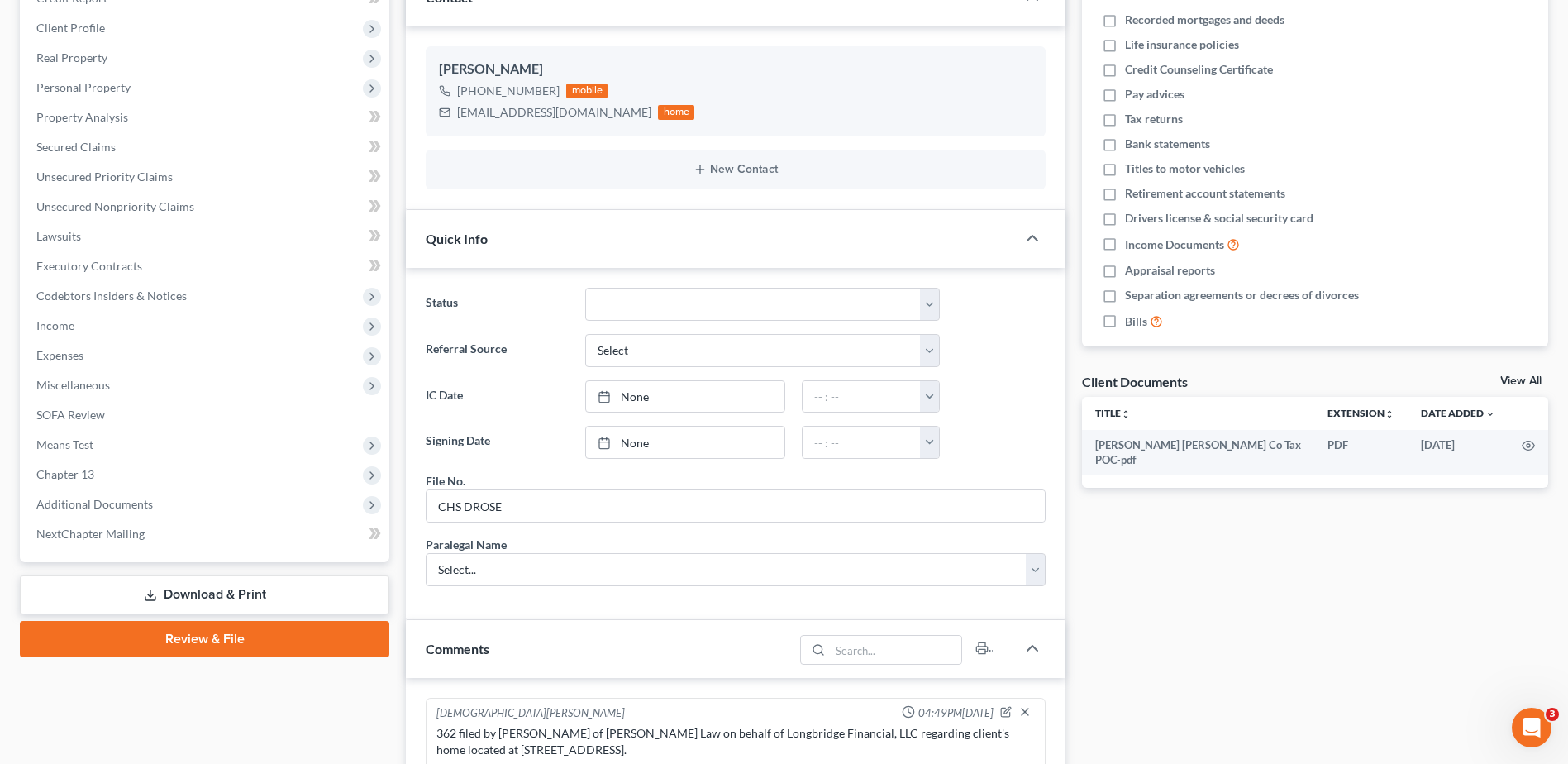
scroll to position [0, 0]
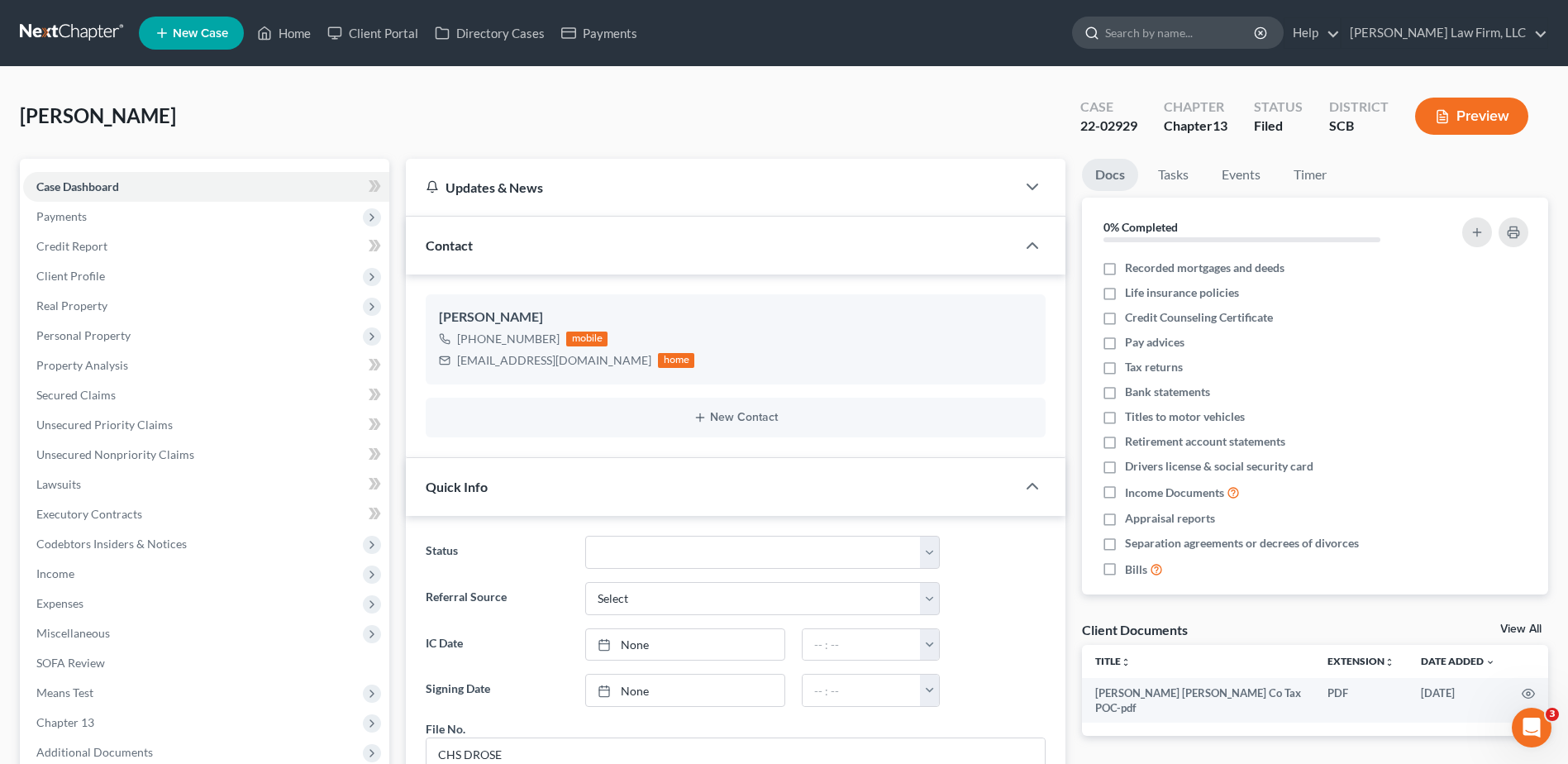
click at [1209, 29] on input "search" at bounding box center [1181, 33] width 151 height 30
type input "[PERSON_NAME]"
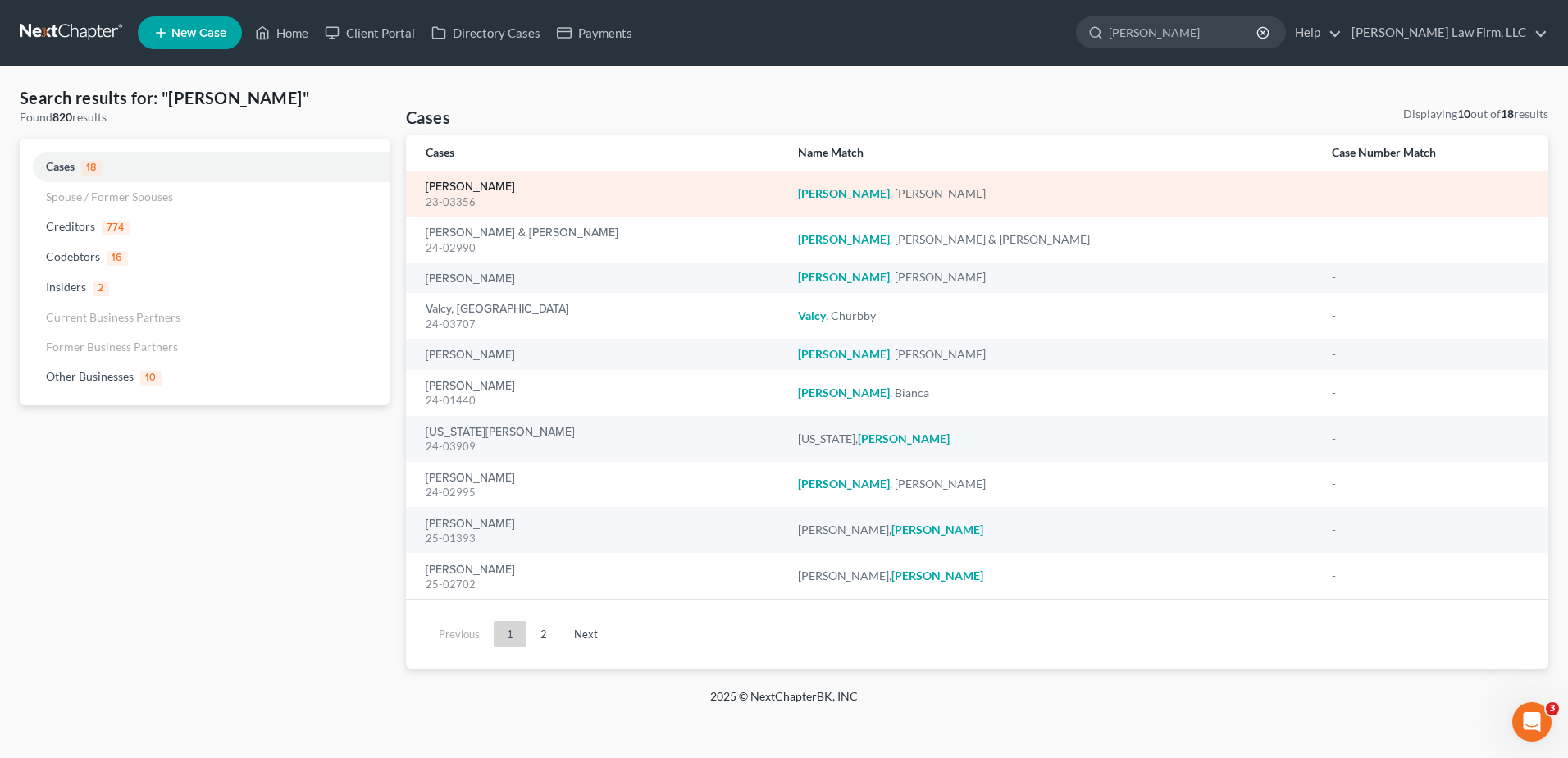
click at [506, 189] on link "[PERSON_NAME]" at bounding box center [470, 187] width 90 height 12
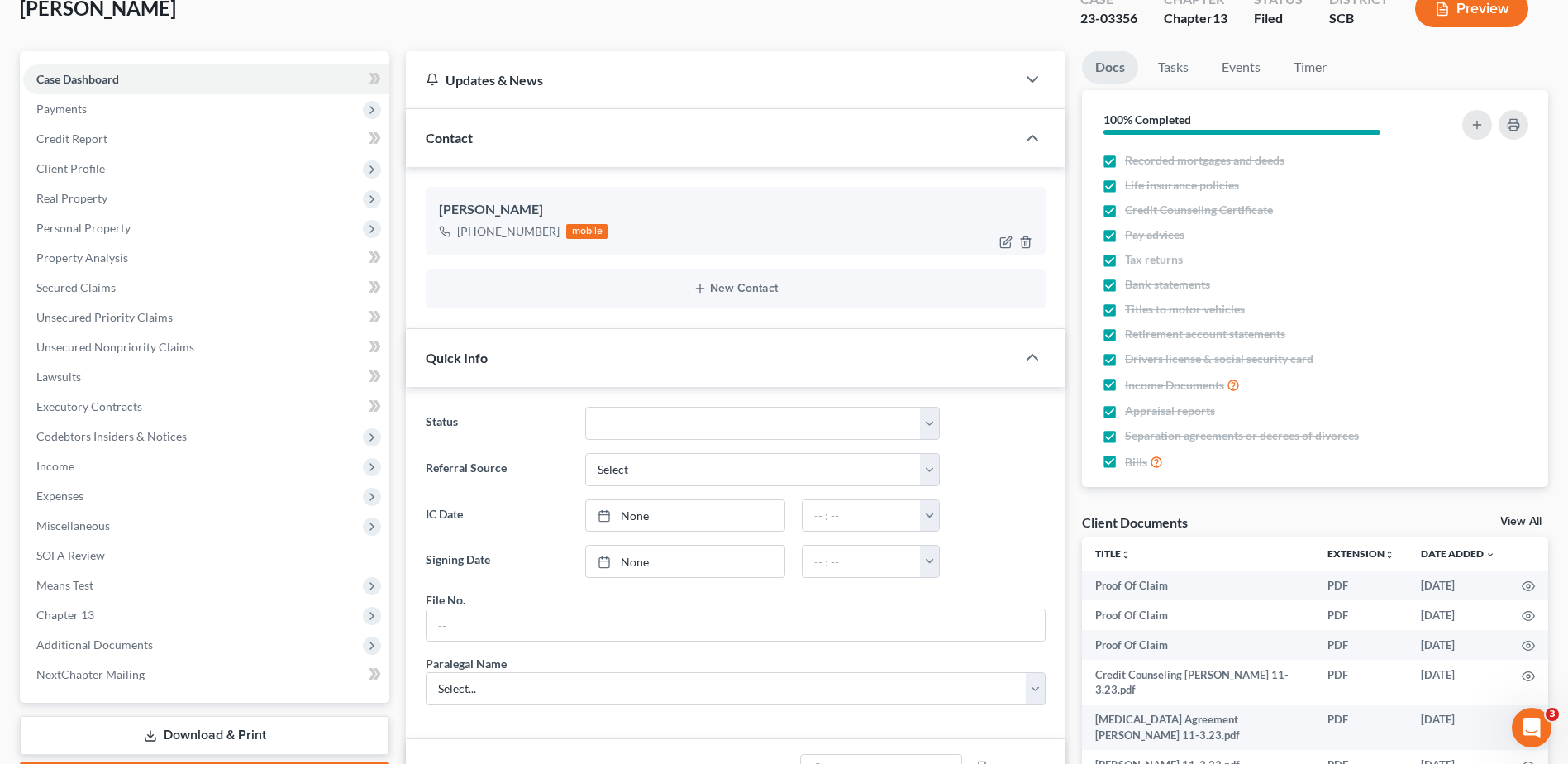
scroll to position [83, 0]
